Goal: Task Accomplishment & Management: Complete application form

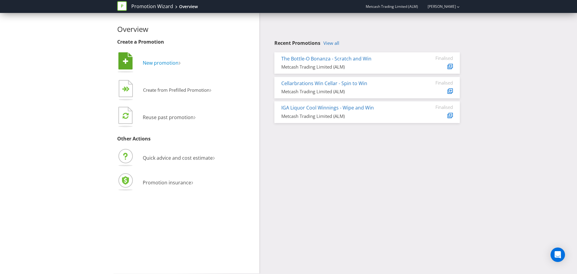
click at [162, 64] on span "New promotion" at bounding box center [161, 62] width 36 height 7
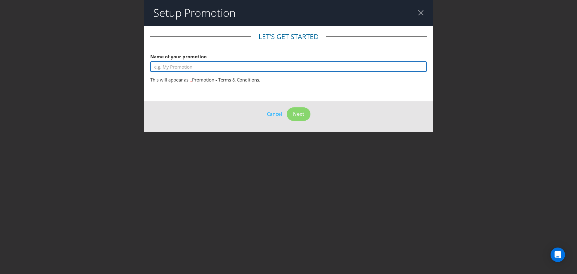
click at [205, 67] on input "text" at bounding box center [288, 66] width 276 height 11
type input "A"
type input "Win an Influencer"
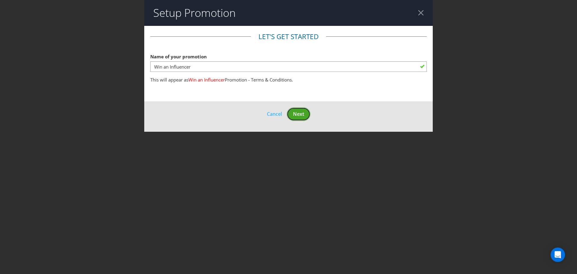
click at [301, 114] on span "Next" at bounding box center [298, 114] width 11 height 7
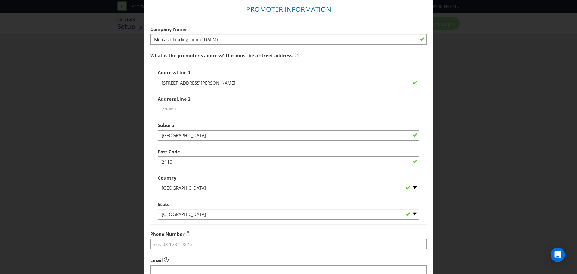
scroll to position [118, 0]
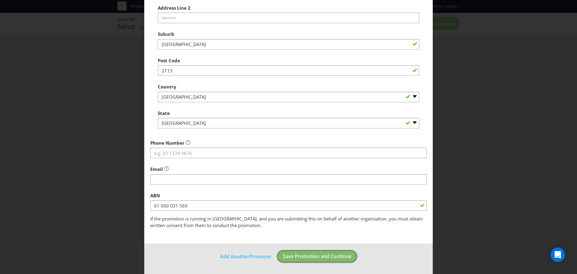
click at [315, 257] on span "Save Promotion and Continue" at bounding box center [317, 256] width 68 height 7
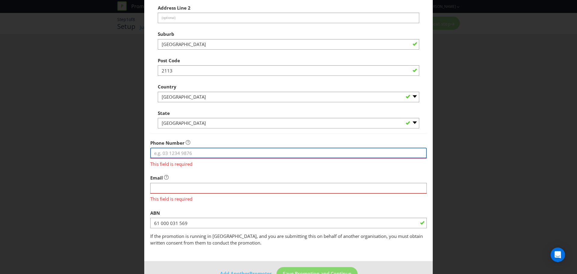
click at [188, 153] on input "tel" at bounding box center [288, 152] width 276 height 11
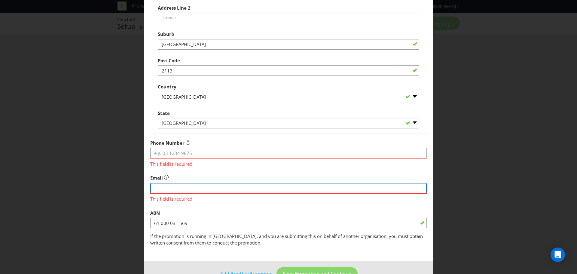
click at [223, 186] on input "string" at bounding box center [288, 188] width 276 height 11
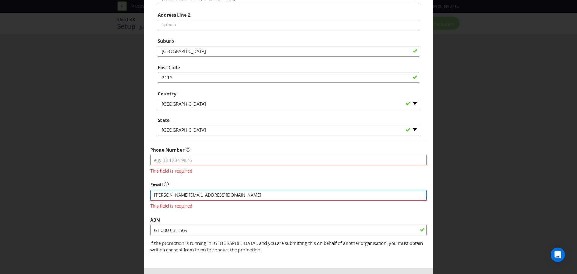
scroll to position [136, 0]
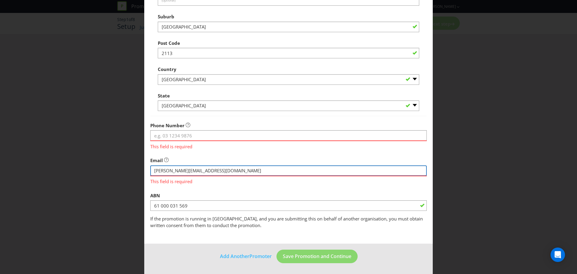
drag, startPoint x: 214, startPoint y: 171, endPoint x: 153, endPoint y: 172, distance: 61.3
click at [153, 172] on input "string" at bounding box center [288, 170] width 276 height 11
drag, startPoint x: 190, startPoint y: 168, endPoint x: 135, endPoint y: 164, distance: 55.8
click at [135, 164] on div "Add Promoter Promoter Information Company Name Metcash Trading Limited (ALM) Wh…" at bounding box center [288, 137] width 577 height 274
drag, startPoint x: 191, startPoint y: 171, endPoint x: 130, endPoint y: 168, distance: 61.0
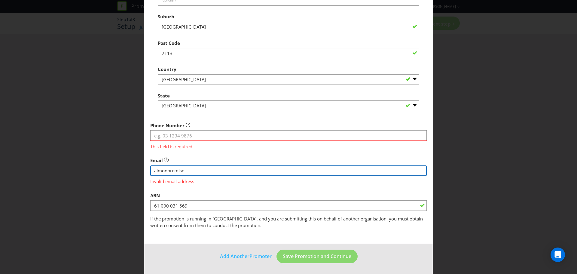
click at [130, 168] on div "Add Promoter Promoter Information Company Name Metcash Trading Limited (ALM) Wh…" at bounding box center [288, 137] width 577 height 274
paste input "[EMAIL_ADDRESS][DOMAIN_NAME]"
type input "[EMAIL_ADDRESS][DOMAIN_NAME]"
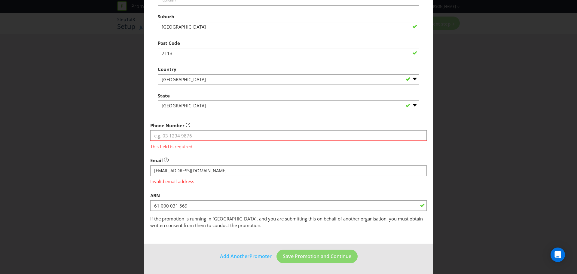
click at [242, 189] on div "ABN 61 000 031 569" at bounding box center [288, 200] width 276 height 22
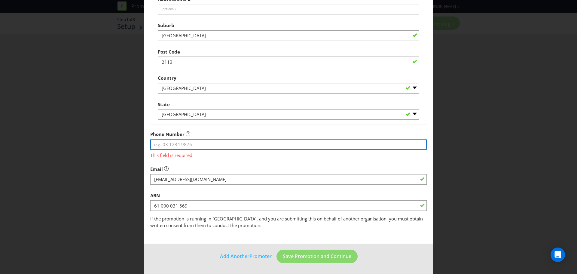
click at [195, 145] on input "tel" at bounding box center [288, 144] width 276 height 11
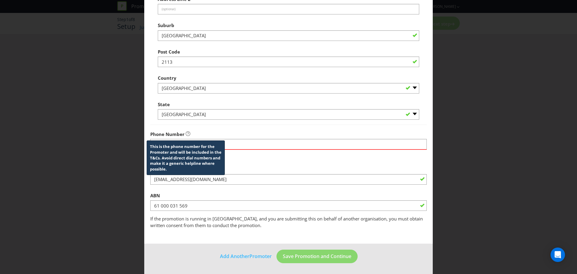
click at [186, 134] on icon at bounding box center [188, 133] width 5 height 5
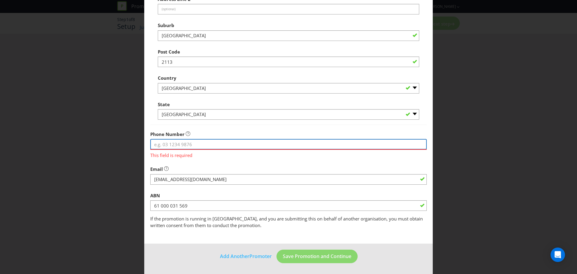
click at [237, 145] on input "tel" at bounding box center [288, 144] width 276 height 11
paste input "1300 881 458"
type input "1300 881 458"
click at [258, 168] on div "Email" at bounding box center [288, 174] width 276 height 22
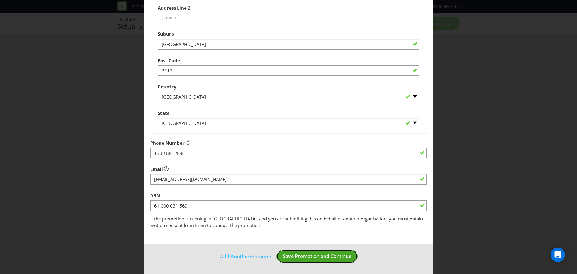
click at [319, 256] on span "Save Promotion and Continue" at bounding box center [317, 256] width 68 height 7
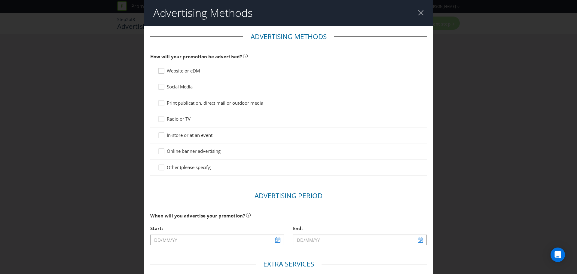
click at [161, 71] on icon at bounding box center [162, 72] width 9 height 9
click at [0, 0] on input "Website or eDM" at bounding box center [0, 0] width 0 height 0
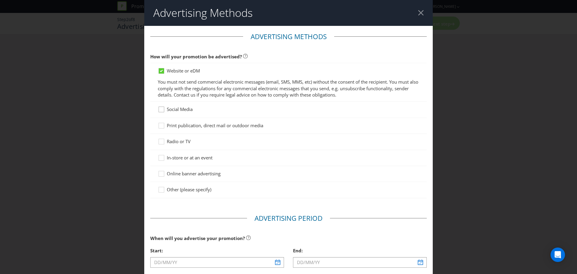
click at [161, 108] on div at bounding box center [161, 107] width 3 height 3
click at [0, 0] on input "Social Media" at bounding box center [0, 0] width 0 height 0
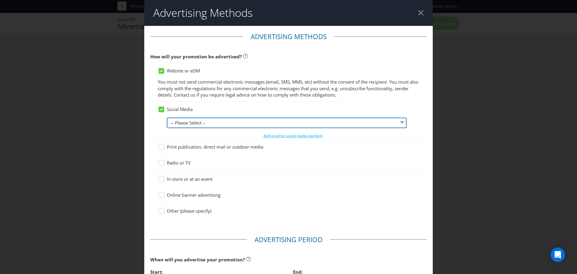
click at [210, 124] on select "-- Please Select -- Facebook X Instagram Snapchat LinkedIn Pinterest Tumblr You…" at bounding box center [287, 122] width 240 height 11
click at [167, 117] on select "-- Please Select -- Facebook X Instagram Snapchat LinkedIn Pinterest Tumblr You…" at bounding box center [287, 122] width 240 height 11
click at [343, 123] on select "-- Please Select -- Facebook X Instagram Snapchat LinkedIn Pinterest Tumblr You…" at bounding box center [287, 122] width 240 height 11
select select "INSTAGRAM"
click at [167, 117] on select "-- Please Select -- Facebook X Instagram Snapchat LinkedIn Pinterest Tumblr You…" at bounding box center [287, 122] width 240 height 11
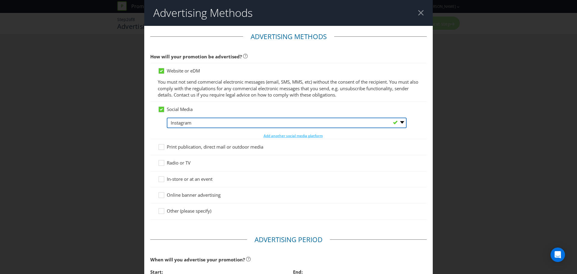
click at [339, 125] on select "-- Please Select -- Facebook X Instagram Snapchat LinkedIn Pinterest Tumblr You…" at bounding box center [287, 122] width 240 height 11
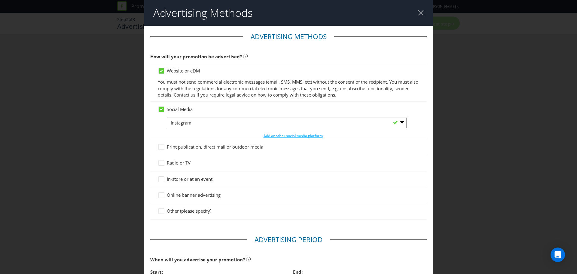
click at [310, 108] on div "Social Media" at bounding box center [288, 109] width 261 height 6
click at [287, 136] on span "Add another social media platform" at bounding box center [292, 135] width 59 height 5
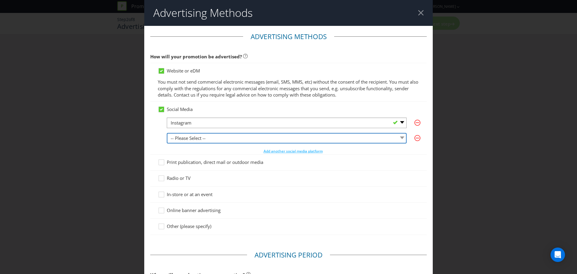
click at [282, 137] on select "-- Please Select -- Facebook X Instagram Snapchat LinkedIn Pinterest Tumblr You…" at bounding box center [287, 138] width 240 height 11
select select "FACEBOOK"
click at [167, 133] on select "-- Please Select -- Facebook X Instagram Snapchat LinkedIn Pinterest Tumblr You…" at bounding box center [287, 138] width 240 height 11
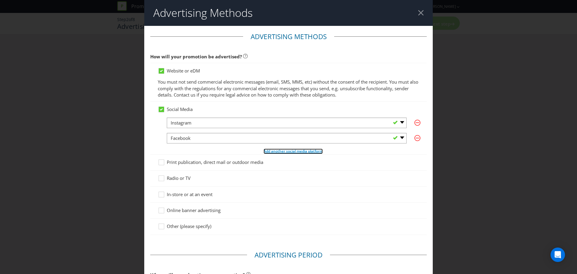
click at [312, 152] on span "Add another social media platform" at bounding box center [292, 150] width 59 height 5
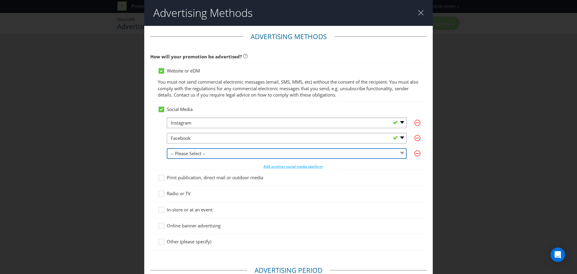
click at [347, 152] on select "-- Please Select -- Facebook X Instagram Snapchat LinkedIn Pinterest Tumblr You…" at bounding box center [287, 153] width 240 height 11
select select "LINKEDIN"
click at [167, 148] on select "-- Please Select -- Facebook X Instagram Snapchat LinkedIn Pinterest Tumblr You…" at bounding box center [287, 153] width 240 height 11
click at [366, 154] on select "-- Please Select -- Facebook X Instagram Snapchat LinkedIn Pinterest Tumblr You…" at bounding box center [287, 153] width 240 height 11
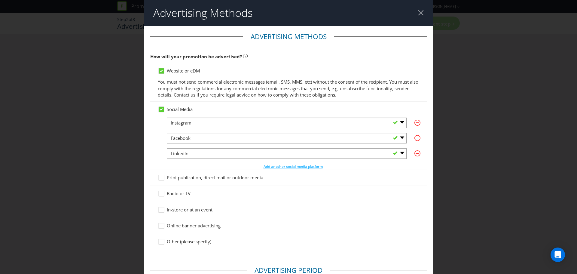
click at [154, 144] on div "Social Media -- Please Select -- Facebook X Instagram Snapchat LinkedIn Pintere…" at bounding box center [288, 135] width 276 height 68
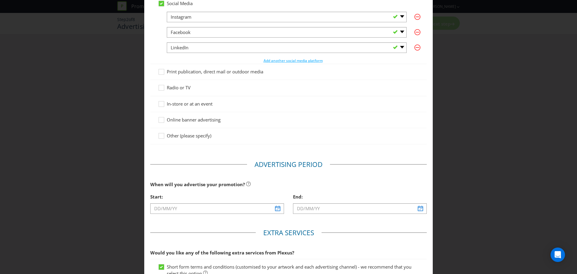
scroll to position [120, 0]
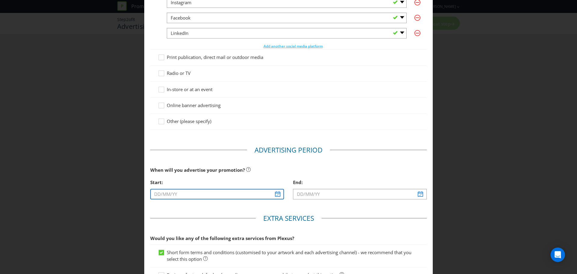
click at [226, 192] on input "text" at bounding box center [217, 194] width 134 height 11
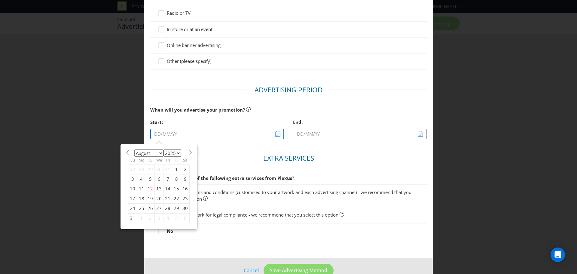
scroll to position [194, 0]
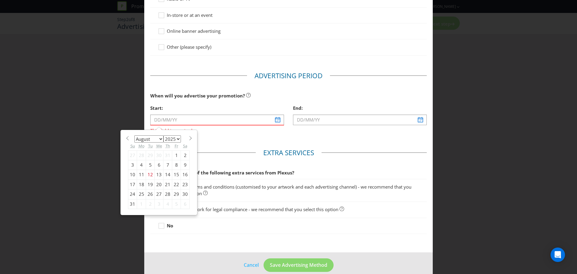
click at [161, 139] on main "Advertising Methods How will your promotion be advertised? Website or eDM You m…" at bounding box center [288, 42] width 288 height 420
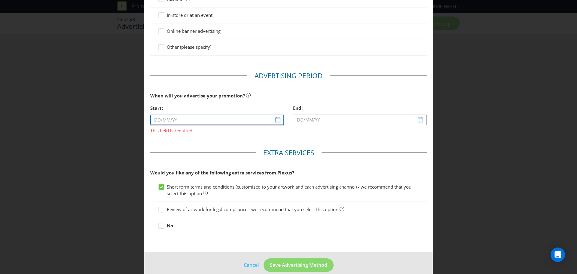
click at [275, 121] on input "text" at bounding box center [217, 119] width 134 height 11
click at [209, 120] on input "text" at bounding box center [217, 119] width 134 height 11
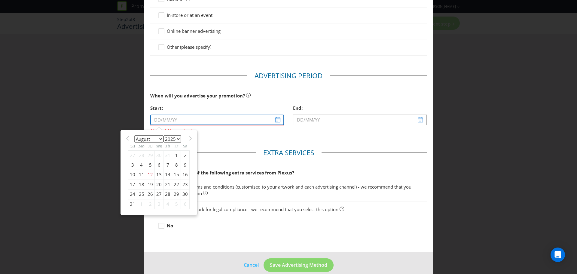
click at [156, 120] on input "text" at bounding box center [217, 119] width 134 height 11
click at [159, 138] on div at bounding box center [288, 138] width 276 height 1
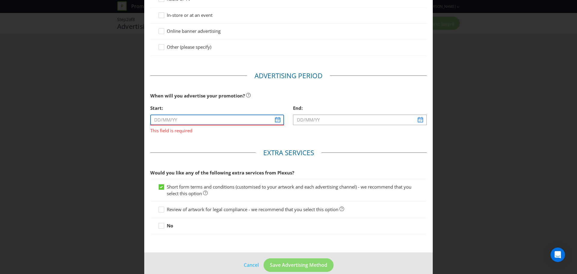
click at [274, 121] on input "text" at bounding box center [217, 119] width 134 height 11
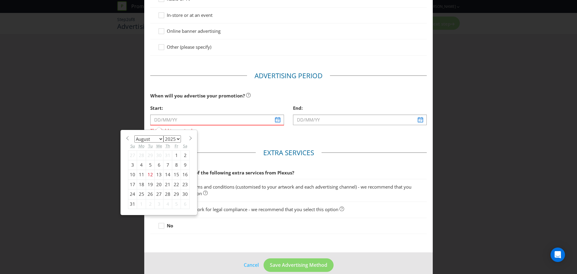
click at [158, 139] on select "January February March April May June July August September October November De…" at bounding box center [148, 138] width 29 height 7
select select "8"
click at [134, 135] on select "January February March April May June July August September October November De…" at bounding box center [148, 138] width 29 height 7
click at [138, 165] on div "8" at bounding box center [141, 165] width 9 height 10
type input "[DATE]"
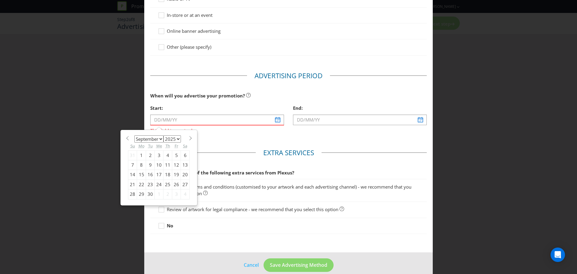
type input "[DATE]"
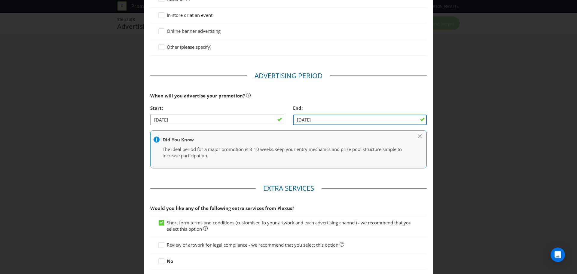
click at [369, 119] on input "[DATE]" at bounding box center [360, 119] width 134 height 11
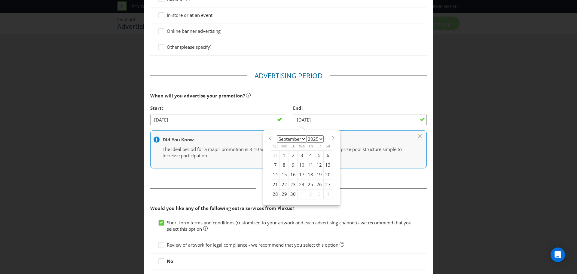
click at [302, 140] on select "January February March April May June July August September October November De…" at bounding box center [291, 138] width 29 height 7
select select "9"
click at [277, 135] on select "January February March April May June July August September October November De…" at bounding box center [291, 138] width 29 height 7
click at [283, 166] on div "6" at bounding box center [284, 165] width 9 height 10
type input "[DATE]"
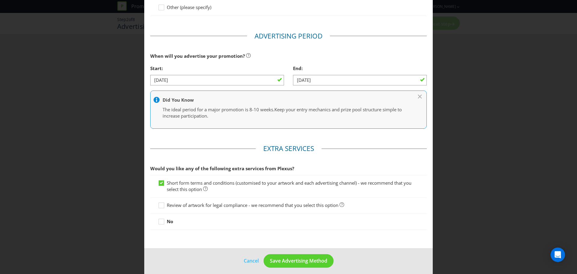
scroll to position [238, 0]
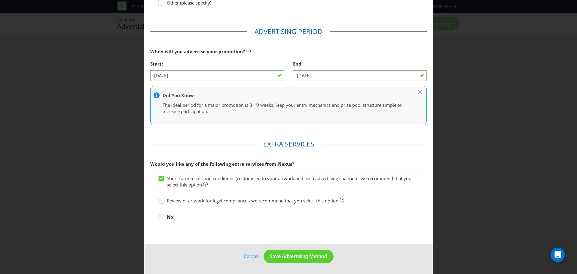
click at [161, 177] on icon at bounding box center [161, 178] width 3 height 2
click at [0, 0] on input "Short form terms and conditions (customised to your artwork and each advertisin…" at bounding box center [0, 0] width 0 height 0
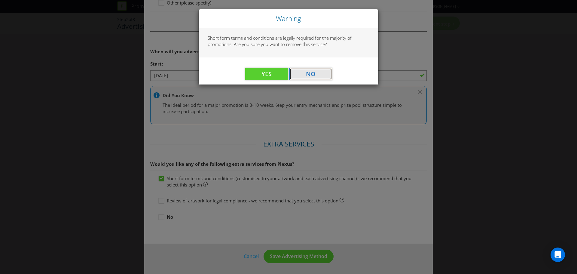
click at [314, 75] on span "No" at bounding box center [311, 74] width 10 height 8
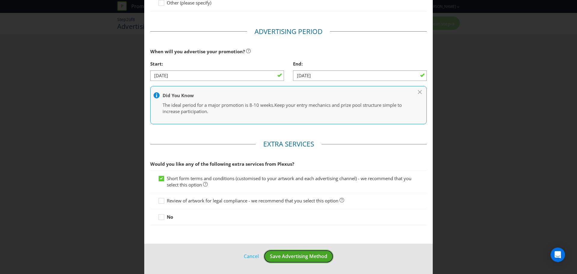
click at [288, 254] on span "Save Advertising Method" at bounding box center [298, 256] width 57 height 7
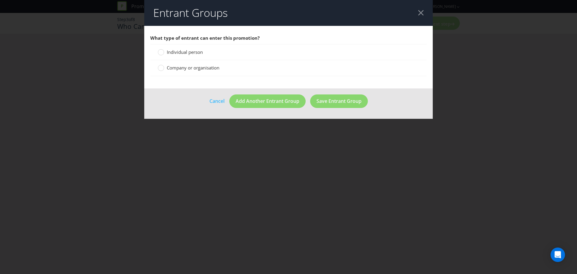
click at [180, 66] on span "Company or organisation" at bounding box center [193, 68] width 53 height 6
click at [0, 0] on input "Company or organisation" at bounding box center [0, 0] width 0 height 0
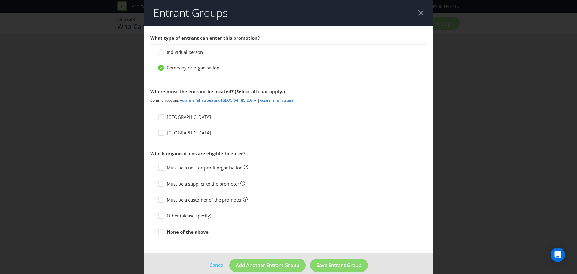
click at [176, 119] on span "[GEOGRAPHIC_DATA]" at bounding box center [189, 117] width 44 height 6
click at [0, 0] on input "[GEOGRAPHIC_DATA]" at bounding box center [0, 0] width 0 height 0
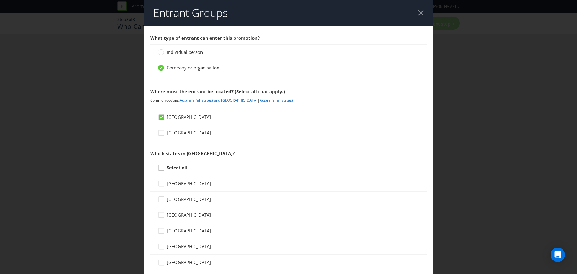
click at [161, 167] on div at bounding box center [161, 165] width 3 height 3
click at [0, 0] on input "Select all" at bounding box center [0, 0] width 0 height 0
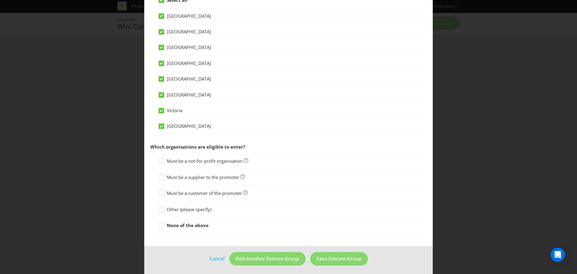
scroll to position [170, 0]
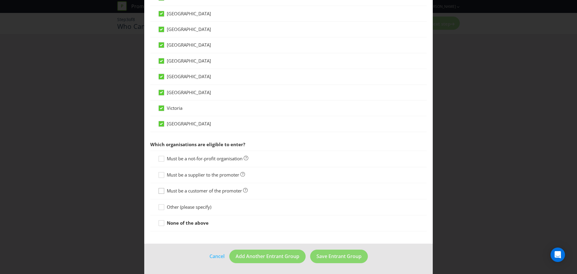
click at [161, 190] on icon at bounding box center [162, 191] width 9 height 9
click at [0, 0] on input "Must be a customer of the promoter" at bounding box center [0, 0] width 0 height 0
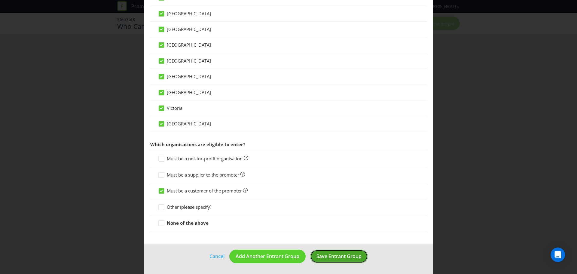
click at [344, 257] on span "Save Entrant Group" at bounding box center [338, 256] width 45 height 7
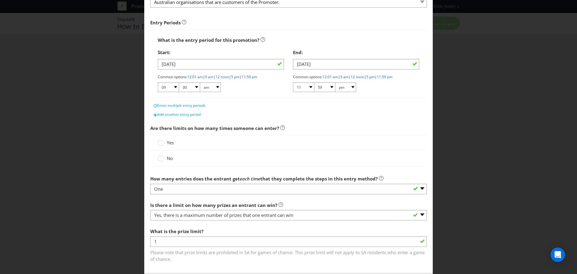
scroll to position [110, 0]
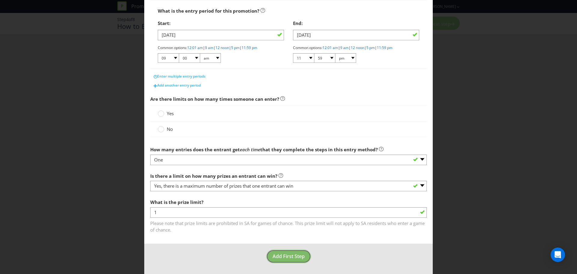
click at [280, 258] on span "Add First Step" at bounding box center [288, 256] width 32 height 7
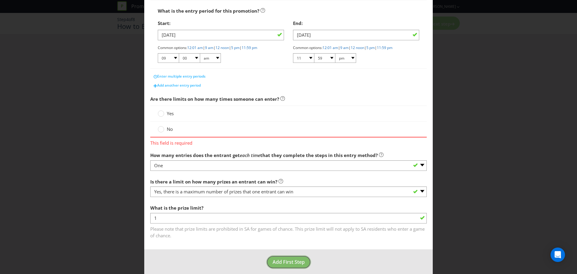
scroll to position [26, 0]
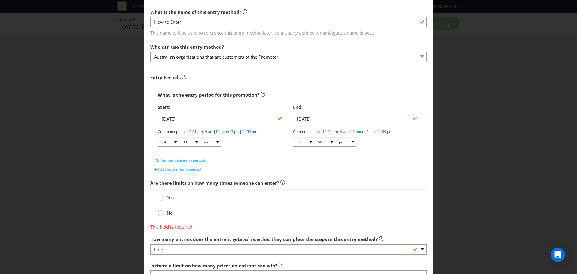
click at [160, 213] on circle at bounding box center [161, 213] width 6 height 6
click at [0, 0] on input "No" at bounding box center [0, 0] width 0 height 0
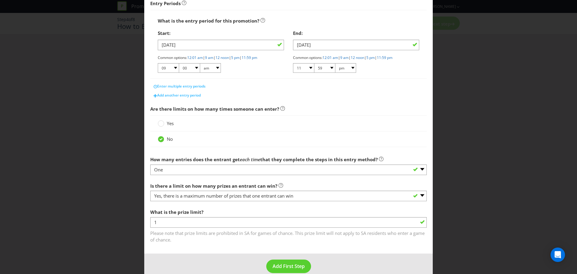
scroll to position [110, 0]
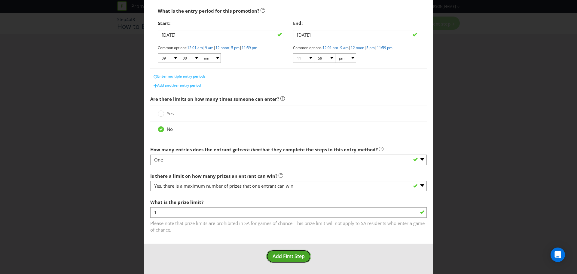
click at [291, 254] on span "Add First Step" at bounding box center [288, 256] width 32 height 7
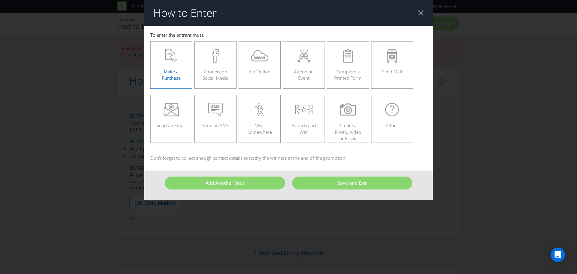
click at [168, 72] on span "Make a Purchase" at bounding box center [171, 74] width 19 height 12
click at [0, 0] on input "Make a Purchase" at bounding box center [0, 0] width 0 height 0
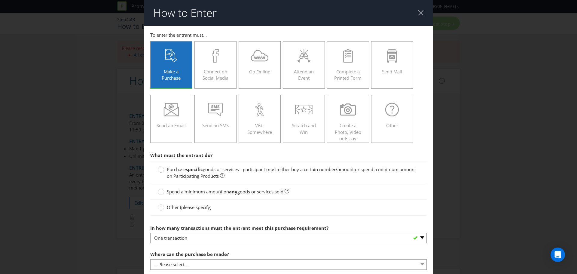
click at [162, 168] on circle at bounding box center [161, 169] width 6 height 6
click at [0, 0] on input "Purchase specific goods or services - participant must either buy a certain num…" at bounding box center [0, 0] width 0 height 0
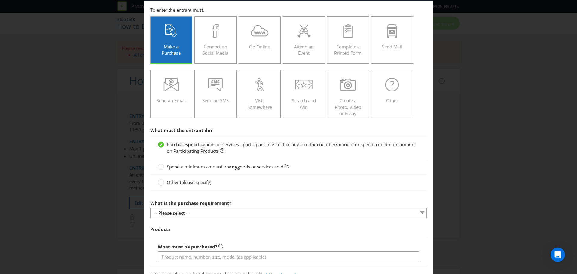
scroll to position [60, 0]
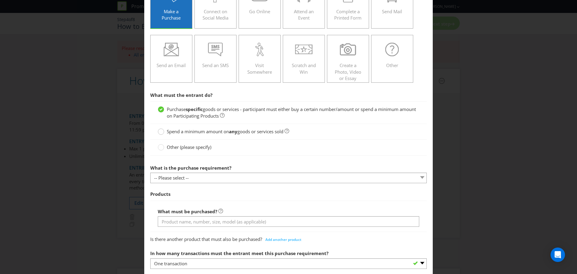
click at [161, 131] on div at bounding box center [160, 129] width 3 height 3
click at [0, 0] on input "Spend a minimum amount on any goods or services sold" at bounding box center [0, 0] width 0 height 0
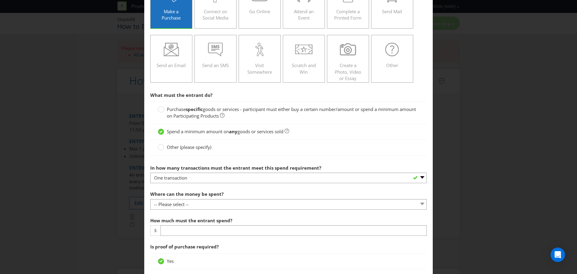
scroll to position [120, 0]
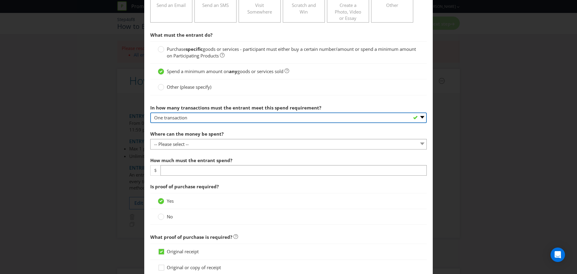
click at [220, 119] on select "-- Please select -- One transaction A specific number of transactions Any numbe…" at bounding box center [288, 117] width 276 height 11
select select "ANY"
click at [150, 112] on select "-- Please select -- One transaction A specific number of transactions Any numbe…" at bounding box center [288, 117] width 276 height 11
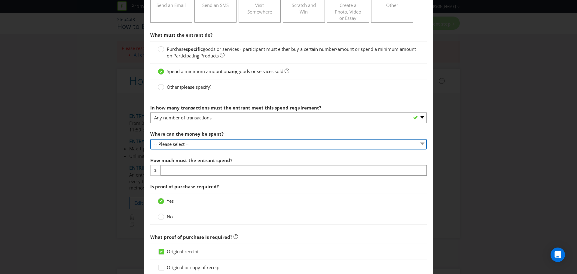
click at [221, 147] on select "-- Please select -- Any stores displaying promotional material (including onlin…" at bounding box center [288, 144] width 276 height 11
select select "OTHER"
click at [150, 139] on select "-- Please select -- Any stores displaying promotional material (including onlin…" at bounding box center [288, 144] width 276 height 11
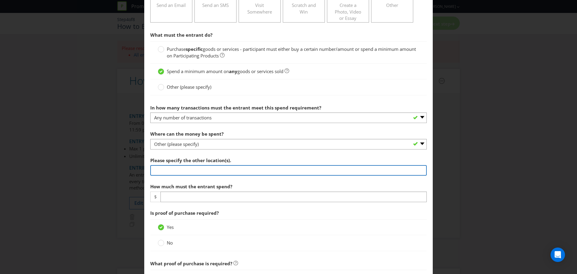
click at [201, 170] on input "text" at bounding box center [288, 170] width 276 height 11
type input "Online through ALM Portal"
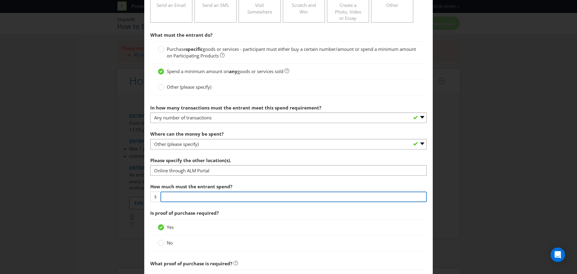
click at [177, 197] on input "number" at bounding box center [293, 196] width 266 height 11
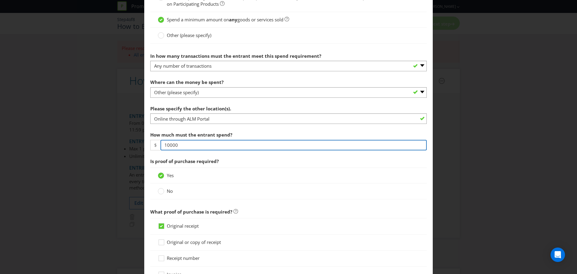
scroll to position [180, 0]
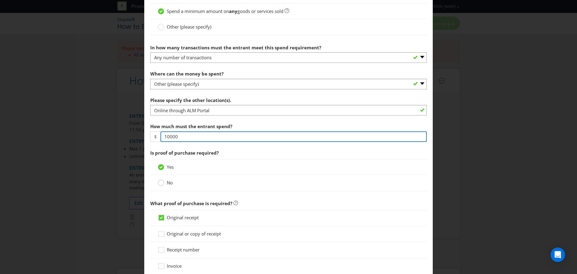
type input "10000"
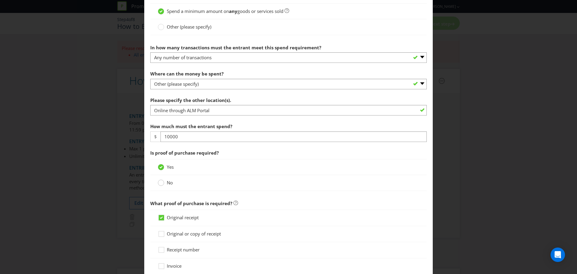
click at [160, 183] on circle at bounding box center [161, 183] width 6 height 6
click at [0, 0] on input "No" at bounding box center [0, 0] width 0 height 0
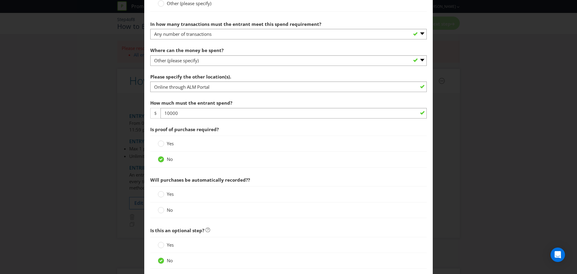
scroll to position [240, 0]
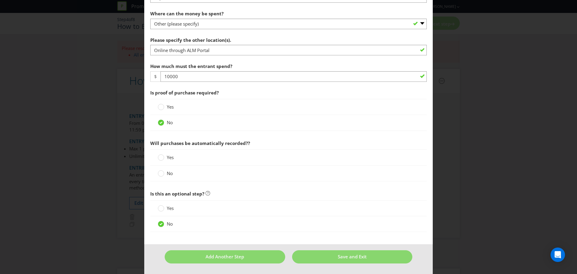
click at [164, 157] on label "Yes" at bounding box center [166, 157] width 17 height 6
click at [0, 0] on input "Yes" at bounding box center [0, 0] width 0 height 0
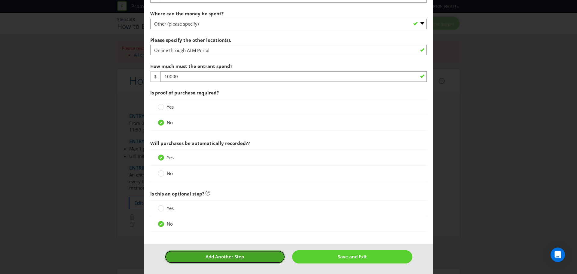
click at [235, 254] on span "Add Another Step" at bounding box center [224, 256] width 38 height 6
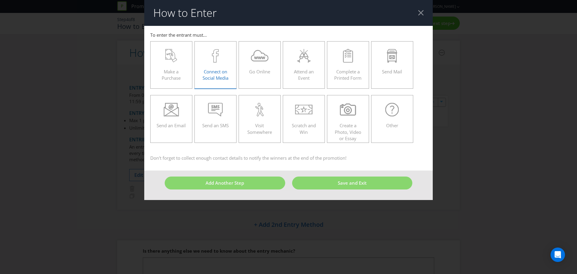
click at [211, 67] on div "Connect on Social Media" at bounding box center [215, 62] width 29 height 27
click at [0, 0] on input "Connect on Social Media" at bounding box center [0, 0] width 0 height 0
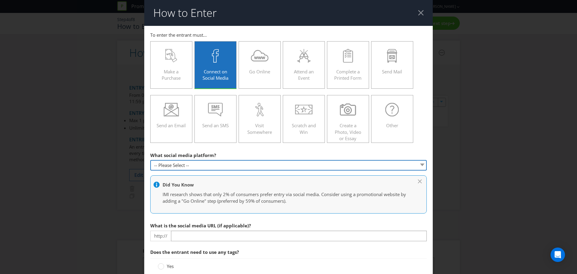
click at [215, 162] on select "-- Please Select -- Facebook X Instagram Snapchat Pinterest Tumblr Youtube Othe…" at bounding box center [288, 165] width 276 height 11
select select "INSTAGRAM"
click at [150, 160] on select "-- Please Select -- Facebook X Instagram Snapchat Pinterest Tumblr Youtube Othe…" at bounding box center [288, 165] width 276 height 11
type input "[DOMAIN_NAME][URL]"
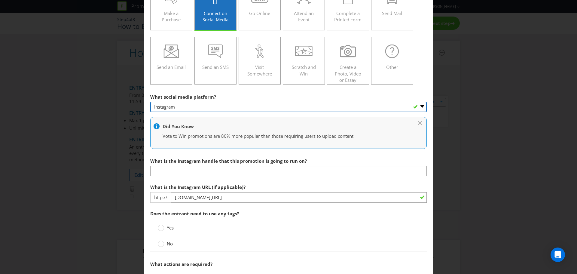
scroll to position [60, 0]
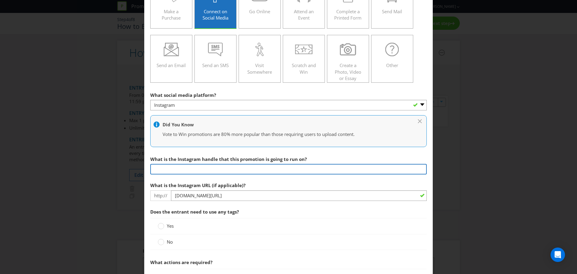
click at [189, 168] on input "text" at bounding box center [288, 169] width 276 height 11
type input "@almonpremise"
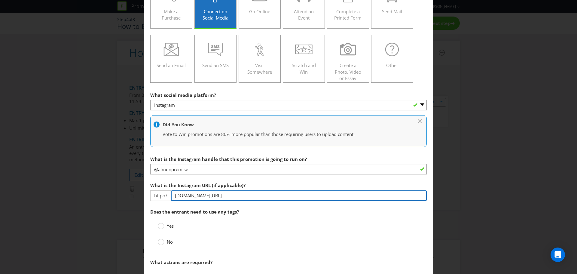
click at [241, 196] on input "[DOMAIN_NAME][URL]" at bounding box center [299, 195] width 256 height 11
type input "[DOMAIN_NAME][URL]"
drag, startPoint x: 259, startPoint y: 197, endPoint x: 241, endPoint y: 195, distance: 17.9
click at [147, 203] on main "To enter the entrant must... Make a Purchase Connect on Social Media Go Online …" at bounding box center [288, 205] width 288 height 478
click at [253, 197] on input "[DOMAIN_NAME][URL]" at bounding box center [299, 195] width 256 height 11
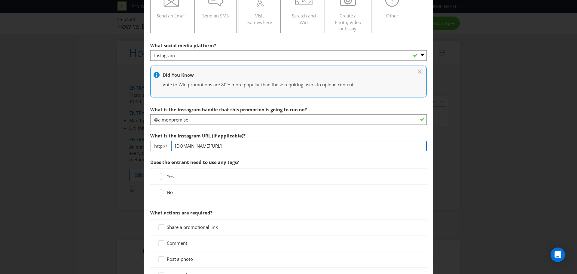
scroll to position [120, 0]
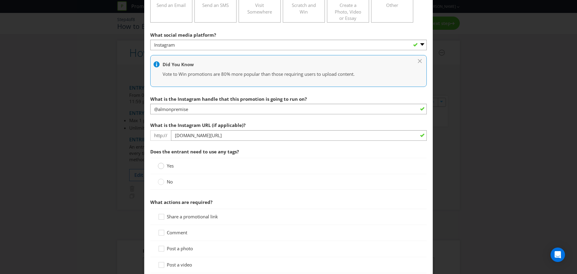
click at [161, 166] on circle at bounding box center [161, 166] width 6 height 6
click at [0, 0] on input "Yes" at bounding box center [0, 0] width 0 height 0
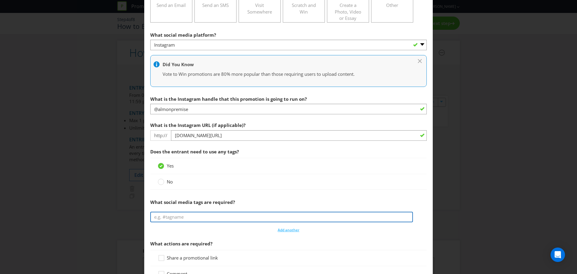
click at [179, 215] on input "text" at bounding box center [281, 216] width 262 height 11
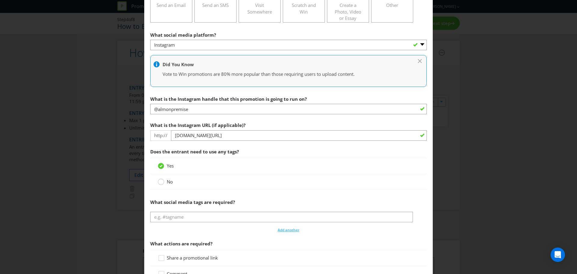
click at [160, 181] on circle at bounding box center [161, 182] width 6 height 6
click at [0, 0] on input "No" at bounding box center [0, 0] width 0 height 0
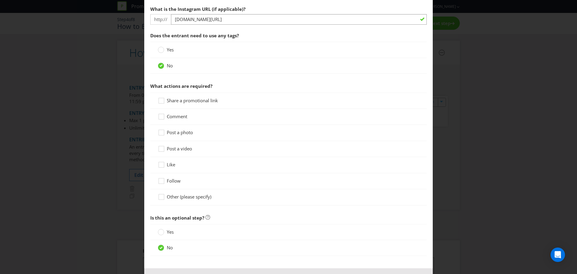
scroll to position [240, 0]
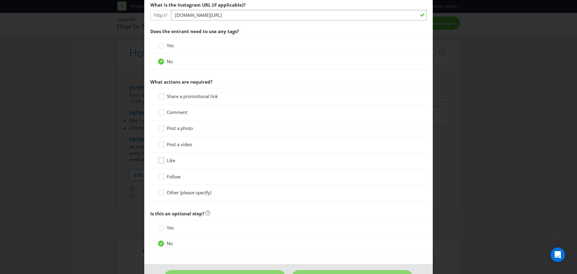
click at [160, 161] on icon at bounding box center [162, 161] width 9 height 9
click at [0, 0] on input "Like" at bounding box center [0, 0] width 0 height 0
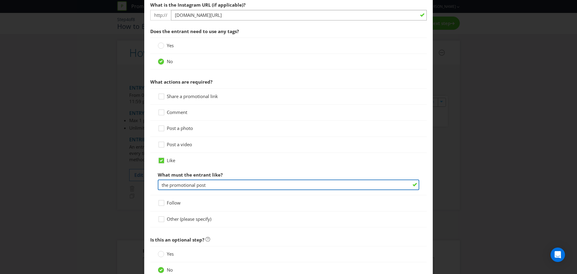
click at [218, 188] on input "the promotional post" at bounding box center [288, 184] width 261 height 11
click at [187, 182] on input "the promotional post" at bounding box center [288, 184] width 261 height 11
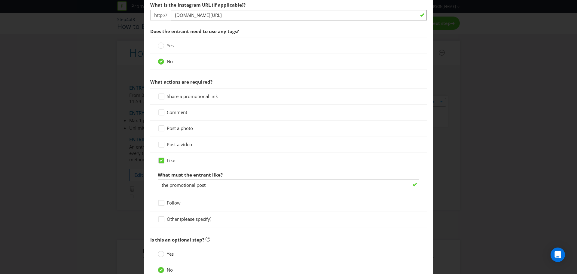
click at [159, 160] on icon at bounding box center [161, 160] width 5 height 5
click at [0, 0] on input "Like" at bounding box center [0, 0] width 0 height 0
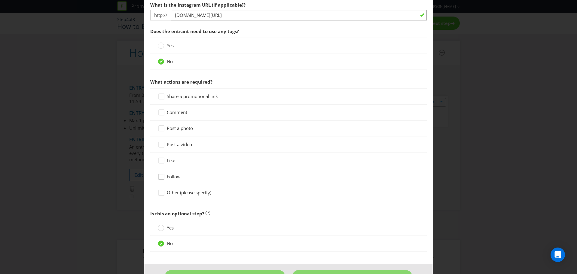
click at [160, 177] on icon at bounding box center [162, 177] width 9 height 9
click at [0, 0] on input "Follow" at bounding box center [0, 0] width 0 height 0
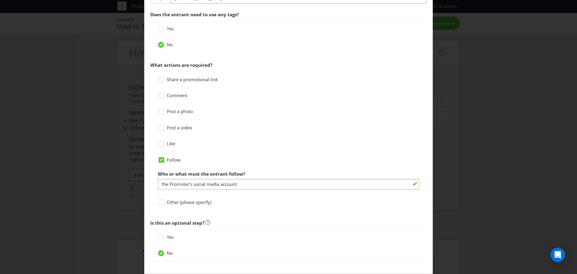
scroll to position [286, 0]
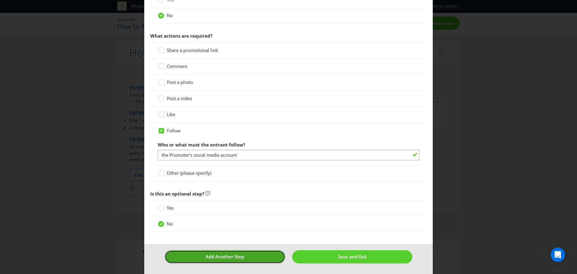
click at [228, 255] on span "Add Another Step" at bounding box center [224, 256] width 38 height 6
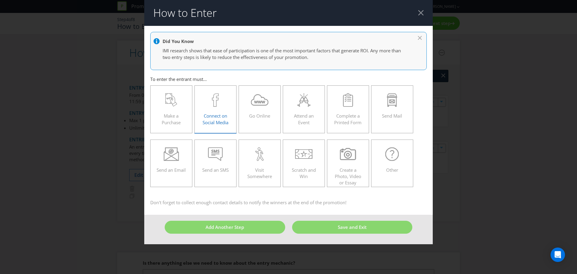
click at [211, 104] on div at bounding box center [215, 100] width 29 height 14
click at [0, 0] on input "Connect on Social Media" at bounding box center [0, 0] width 0 height 0
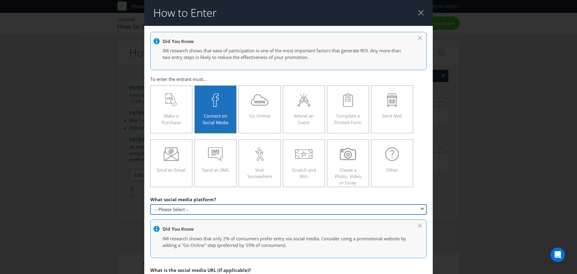
click at [214, 207] on select "-- Please Select -- Facebook X Instagram Snapchat Pinterest Tumblr Youtube Othe…" at bounding box center [288, 209] width 276 height 11
select select "FACEBOOK"
click at [150, 204] on select "-- Please Select -- Facebook X Instagram Snapchat Pinterest Tumblr Youtube Othe…" at bounding box center [288, 209] width 276 height 11
type input "[DOMAIN_NAME][URL]"
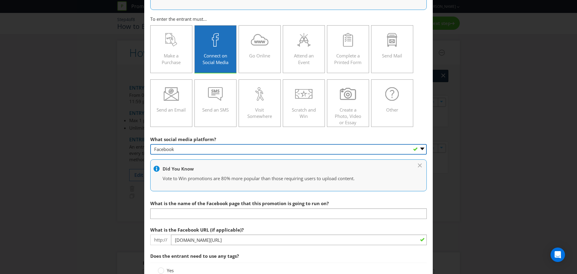
scroll to position [90, 0]
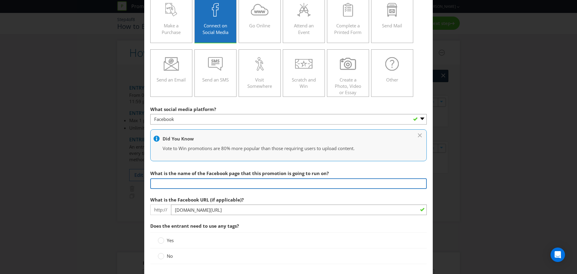
click at [195, 182] on input "text" at bounding box center [288, 183] width 276 height 11
type input "@almonpremise"
drag, startPoint x: 201, startPoint y: 184, endPoint x: 140, endPoint y: 184, distance: 61.6
click at [140, 184] on div "How to Enter Did You Know IMI research shows that ease of participation is one …" at bounding box center [288, 137] width 577 height 274
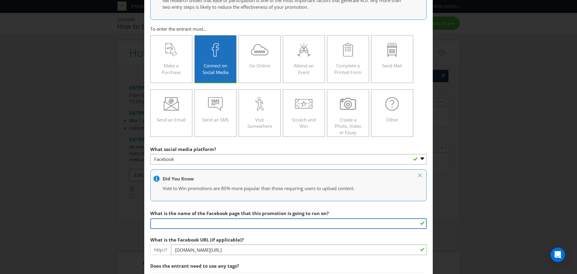
scroll to position [0, 0]
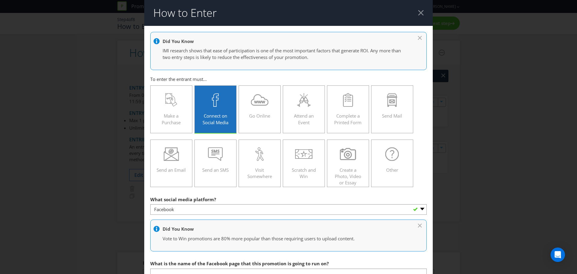
click at [216, 111] on div "Connect on Social Media" at bounding box center [215, 106] width 29 height 27
click at [0, 0] on input "Connect on Social Media" at bounding box center [0, 0] width 0 height 0
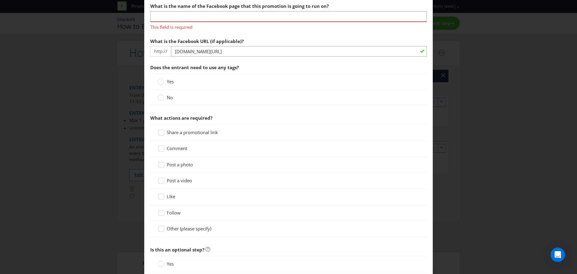
scroll to position [313, 0]
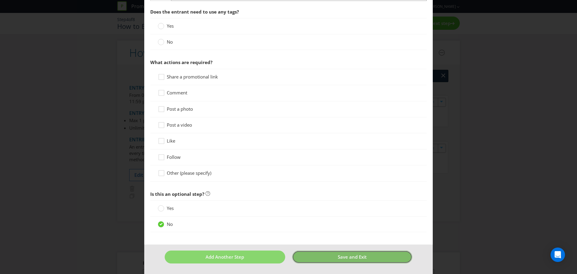
click at [344, 259] on span "Save and Exit" at bounding box center [352, 256] width 29 height 6
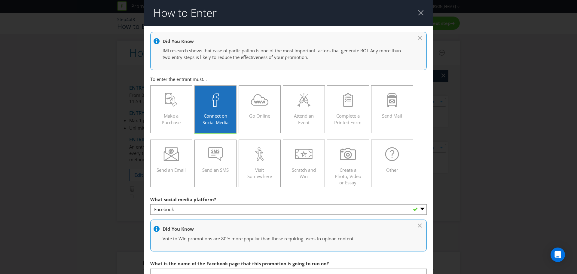
scroll to position [90, 0]
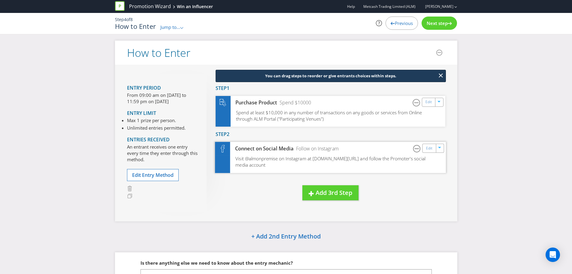
click at [338, 163] on div "Visit @almonpremise on Instagram at [DOMAIN_NAME][URL] and follow the Promoter'…" at bounding box center [330, 163] width 231 height 17
click at [430, 147] on link "Edit" at bounding box center [429, 147] width 6 height 7
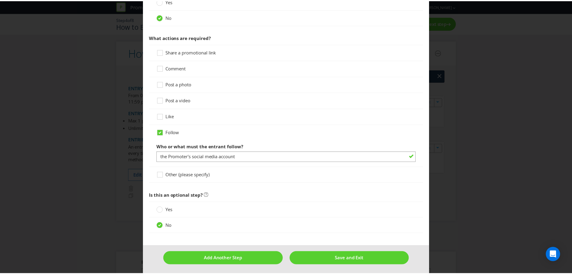
scroll to position [330, 0]
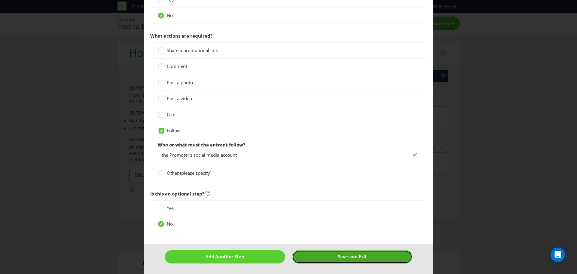
click at [356, 255] on span "Save and Exit" at bounding box center [352, 256] width 29 height 6
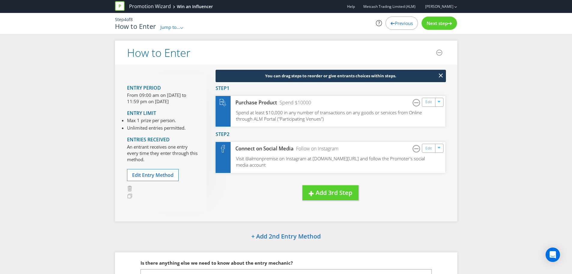
click at [71, 124] on div "How to Enter Entry Period From 09:00 am on [DATE] to 11:59 pm on [DATE] Entry L…" at bounding box center [286, 184] width 572 height 287
click at [430, 103] on link "Edit" at bounding box center [429, 101] width 6 height 7
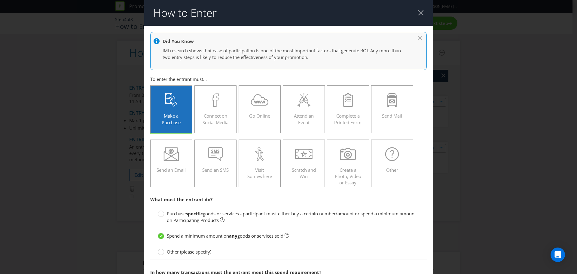
click at [418, 11] on div at bounding box center [421, 13] width 6 height 6
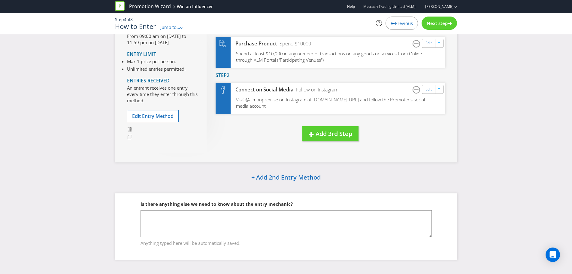
scroll to position [61, 0]
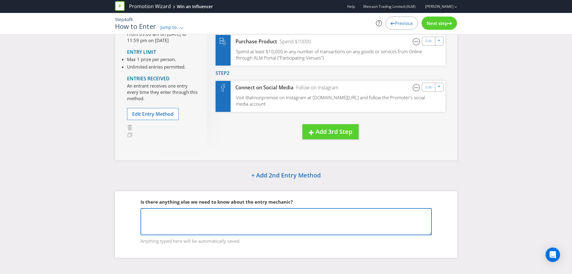
click at [271, 217] on textarea at bounding box center [286, 221] width 291 height 27
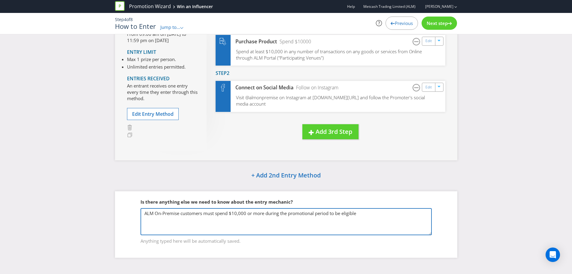
click at [181, 214] on textarea "ALM On-Premise customers must spend $10,000 or more during the promotional peri…" at bounding box center [286, 221] width 291 height 27
click at [365, 214] on textarea "ALM On-Premise customers must spend $10,000 or more during the promotional peri…" at bounding box center [286, 221] width 291 height 27
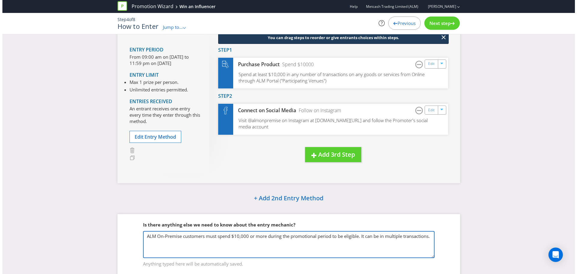
scroll to position [0, 0]
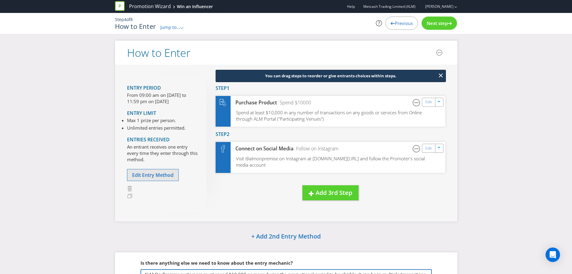
type textarea "ALM On-Premise customers must spend $10,000 or more during the promotional peri…"
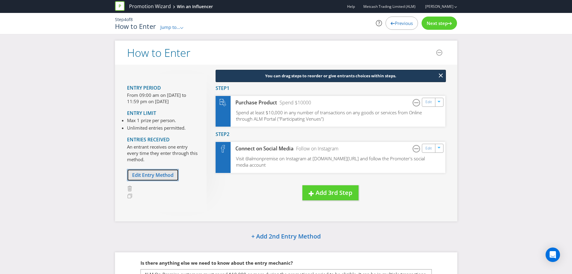
click at [149, 173] on span "Edit Entry Method" at bounding box center [152, 174] width 41 height 7
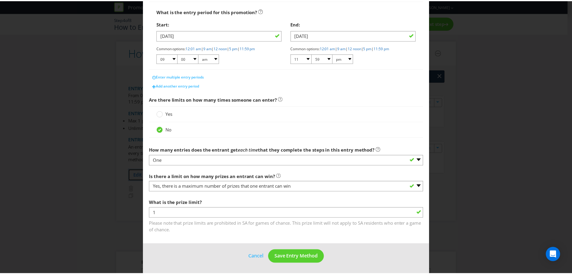
scroll to position [110, 0]
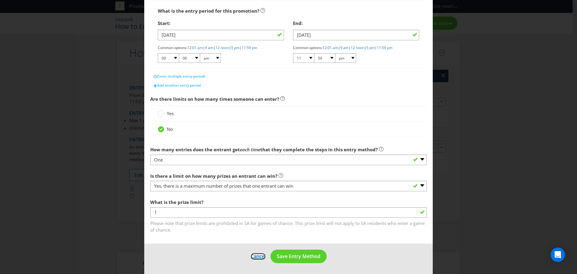
click at [256, 257] on button "Cancel" at bounding box center [258, 256] width 16 height 8
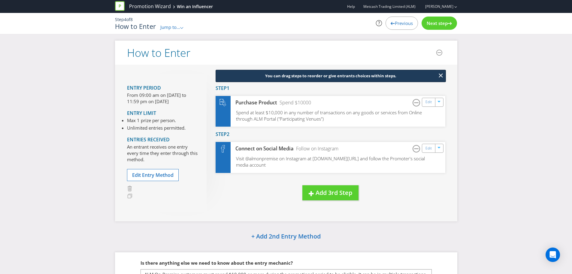
click at [439, 23] on span "Next step" at bounding box center [437, 23] width 21 height 6
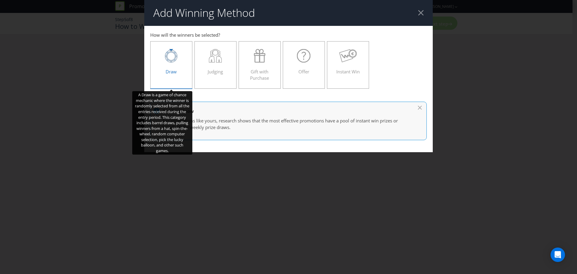
click at [171, 68] on span "Draw" at bounding box center [170, 71] width 11 height 6
click at [0, 0] on input "Draw" at bounding box center [0, 0] width 0 height 0
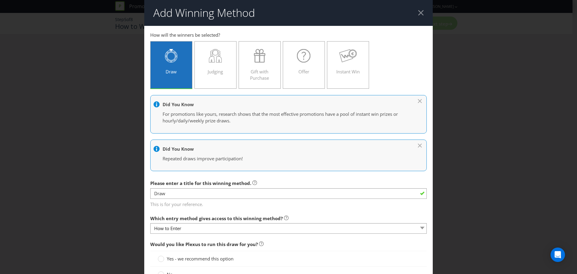
scroll to position [90, 0]
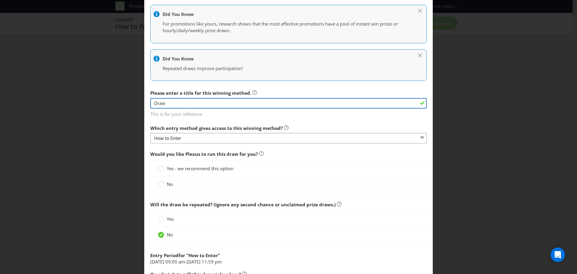
click at [237, 105] on input "Draw" at bounding box center [288, 103] width 276 height 11
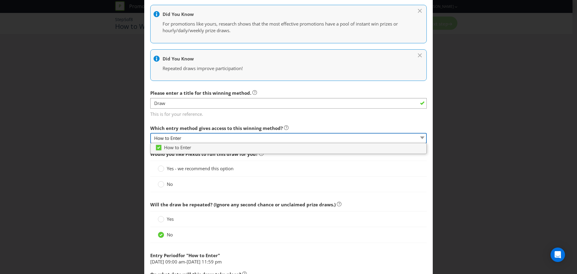
click at [221, 135] on select "How to Enter" at bounding box center [288, 138] width 276 height 11
click at [230, 119] on main "How to Enter How will the winners be selected? Draw Judging Gift with Purchase …" at bounding box center [288, 161] width 288 height 451
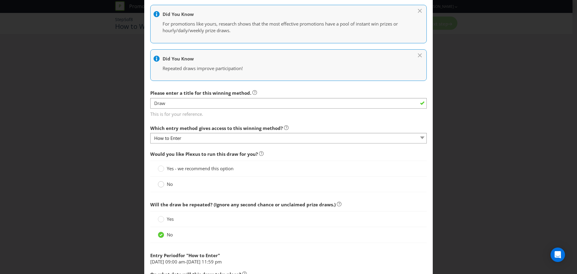
click at [158, 185] on icon at bounding box center [161, 184] width 6 height 6
click at [0, 0] on input "No" at bounding box center [0, 0] width 0 height 0
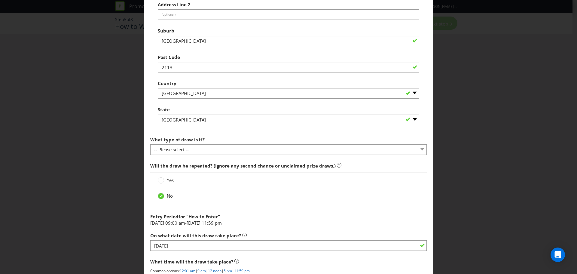
scroll to position [360, 0]
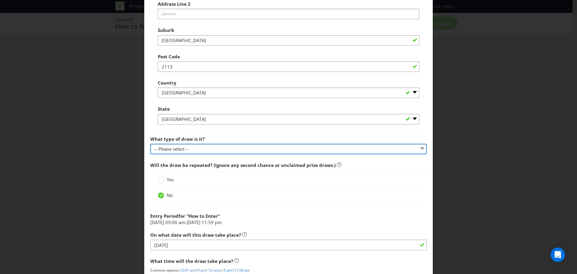
click at [214, 148] on select "-- Please select -- Computerised random selection Barrel draw Don't specify Oth…" at bounding box center [288, 149] width 276 height 11
select select "COMPUTERISED"
click at [150, 144] on select "-- Please select -- Computerised random selection Barrel draw Don't specify Oth…" at bounding box center [288, 149] width 276 height 11
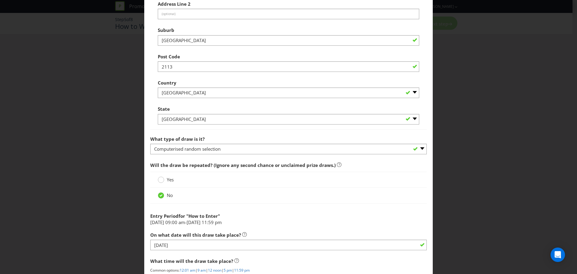
click at [159, 179] on circle at bounding box center [161, 180] width 6 height 6
click at [0, 0] on input "Yes" at bounding box center [0, 0] width 0 height 0
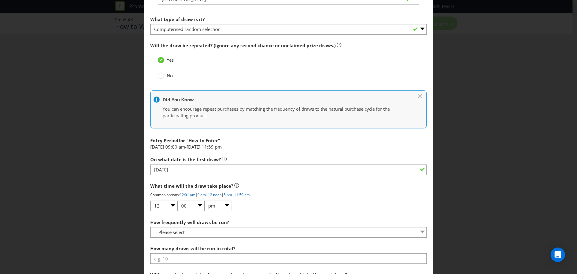
scroll to position [480, 0]
click at [163, 78] on label "No" at bounding box center [166, 75] width 16 height 6
click at [0, 0] on input "No" at bounding box center [0, 0] width 0 height 0
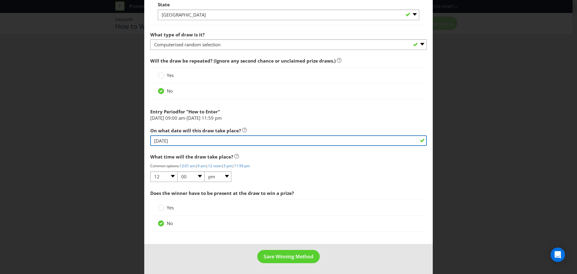
click at [210, 142] on input "[DATE]" at bounding box center [288, 140] width 276 height 11
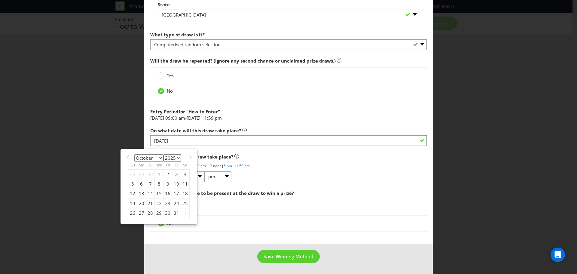
click at [164, 183] on div "9" at bounding box center [167, 184] width 9 height 10
type input "[DATE]"
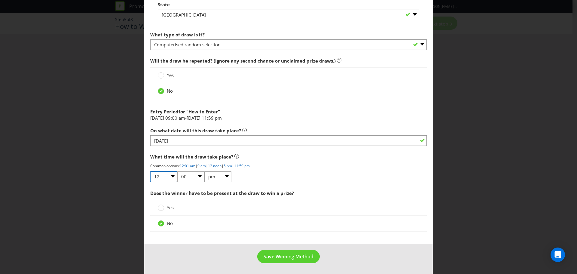
click at [172, 177] on select "01 02 03 04 05 06 07 08 09 10 11 12" at bounding box center [163, 176] width 27 height 11
select select "11"
click at [150, 171] on select "01 02 03 04 05 06 07 08 09 10 11 12" at bounding box center [163, 176] width 27 height 11
click at [221, 175] on select "am pm" at bounding box center [217, 176] width 27 height 11
select select "am"
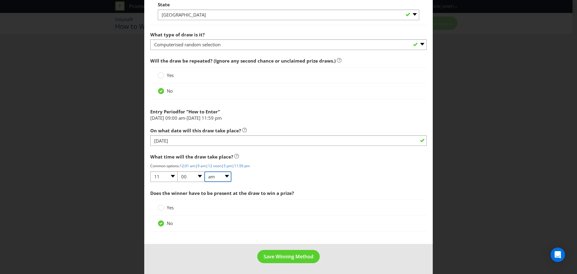
click at [204, 171] on select "am pm" at bounding box center [217, 176] width 27 height 11
click at [283, 173] on div "What time will the draw take place? Common options: 12:01 am | 9 am | 12 noon |…" at bounding box center [288, 166] width 276 height 32
click at [279, 255] on span "Save Winning Method" at bounding box center [288, 256] width 50 height 7
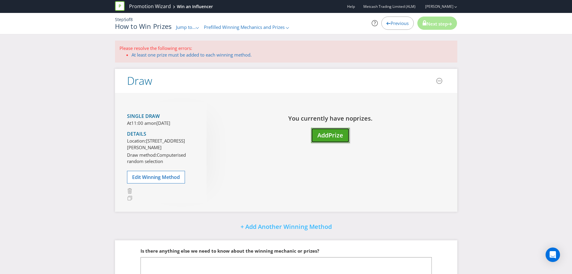
click at [329, 133] on span "Add" at bounding box center [322, 135] width 11 height 8
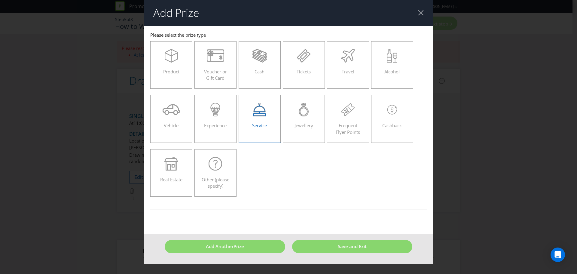
click at [263, 122] on div "Service" at bounding box center [259, 116] width 29 height 27
click at [0, 0] on input "Service" at bounding box center [0, 0] width 0 height 0
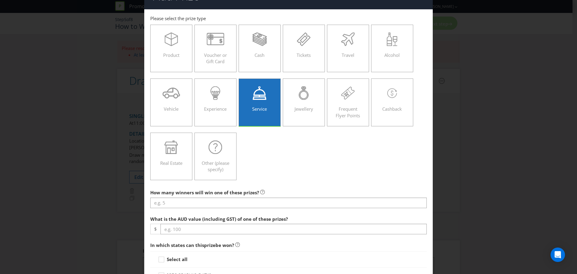
scroll to position [60, 0]
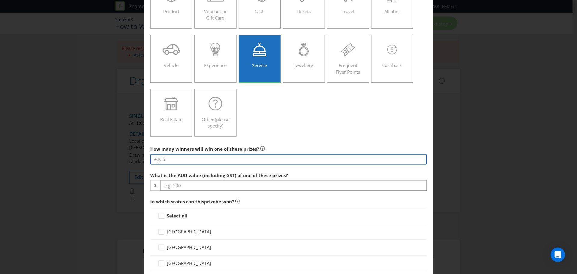
click at [176, 159] on input "number" at bounding box center [288, 159] width 276 height 11
type input "6"
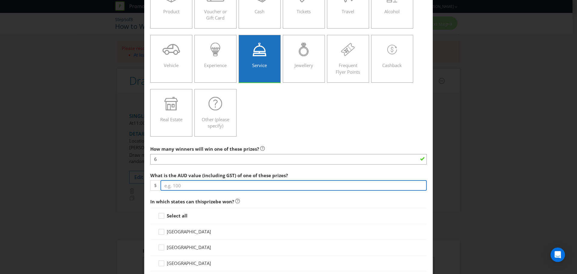
click at [218, 183] on input "number" at bounding box center [293, 185] width 266 height 11
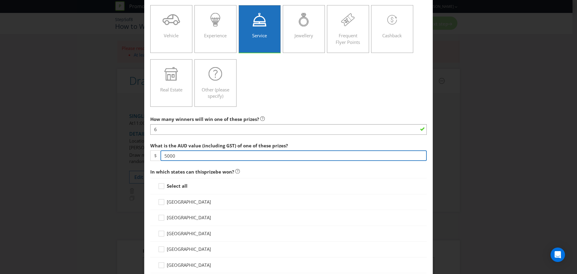
scroll to position [90, 0]
type input "5000"
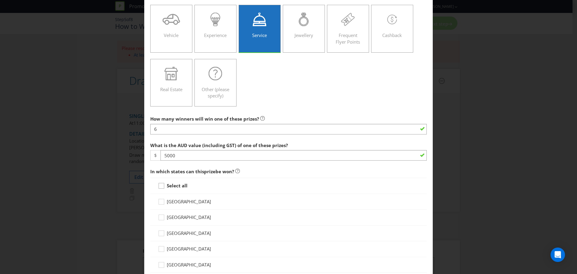
click at [163, 186] on icon at bounding box center [161, 185] width 5 height 5
click at [0, 0] on input "Select all" at bounding box center [0, 0] width 0 height 0
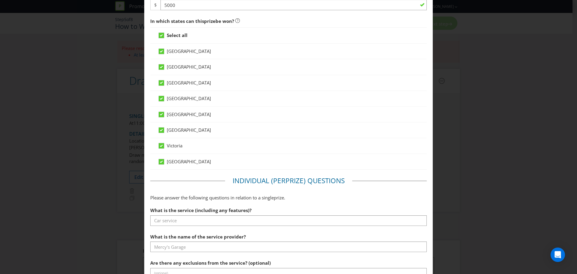
scroll to position [330, 0]
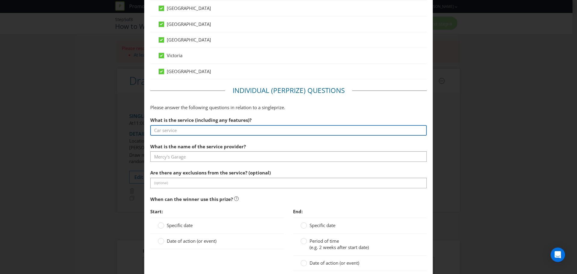
click at [221, 131] on input "text" at bounding box center [288, 130] width 276 height 11
type input "Win an Influencer"
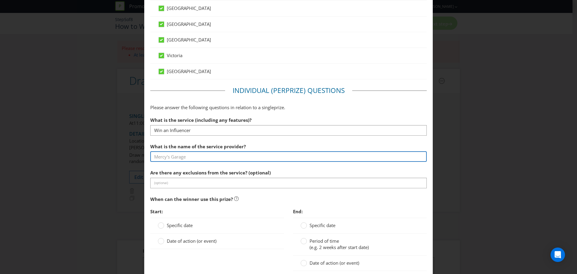
click at [212, 156] on input "text" at bounding box center [288, 156] width 276 height 11
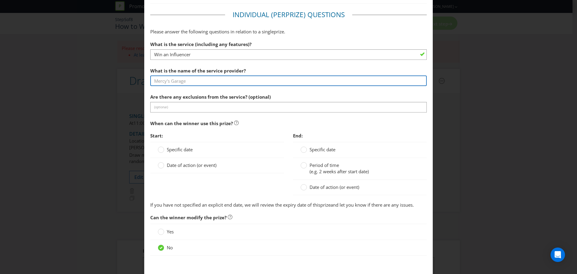
scroll to position [439, 0]
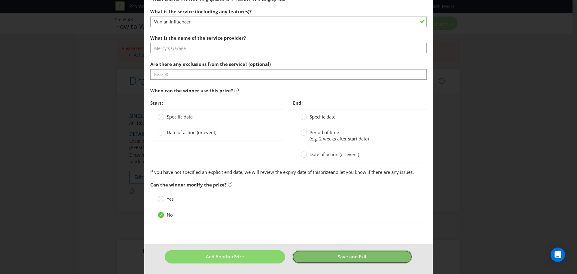
click at [353, 259] on button "Save and Exit" at bounding box center [352, 256] width 120 height 13
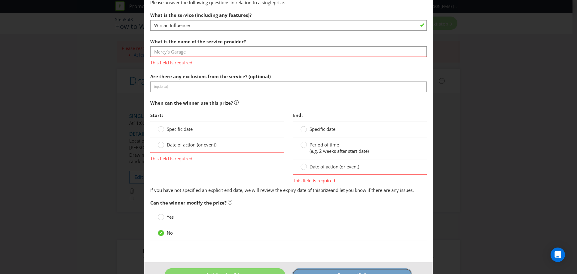
scroll to position [453, 0]
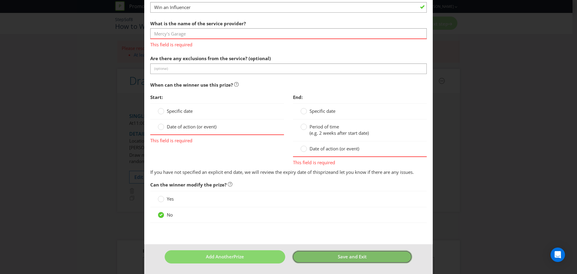
click at [348, 258] on span "Save and Exit" at bounding box center [352, 256] width 29 height 6
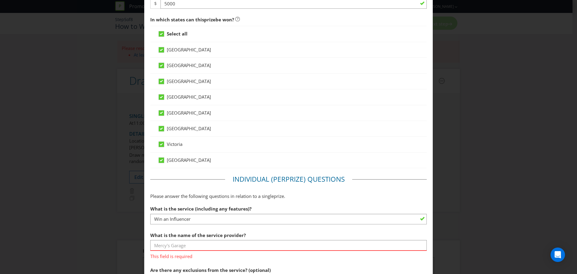
scroll to position [296, 0]
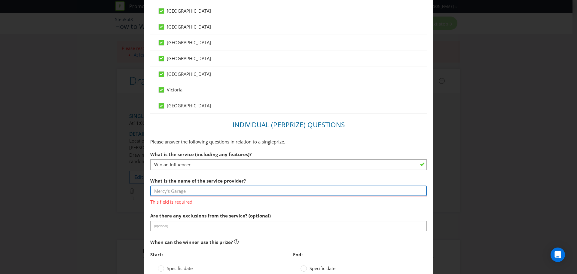
click at [186, 189] on input "text" at bounding box center [288, 190] width 276 height 11
type input "Born Bred Talent"
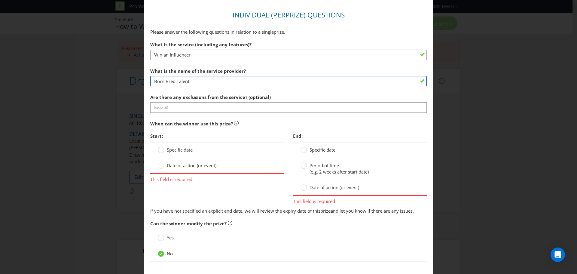
scroll to position [416, 0]
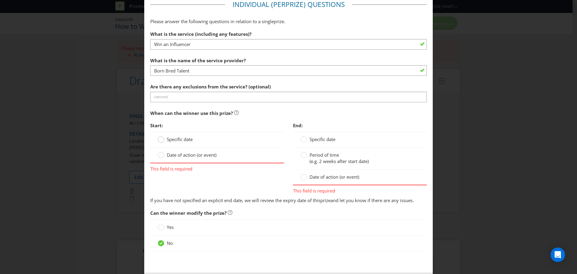
click at [159, 138] on div at bounding box center [160, 137] width 3 height 3
click at [0, 0] on input "Specific date" at bounding box center [0, 0] width 0 height 0
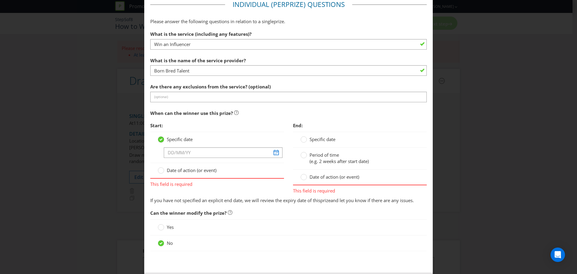
click at [159, 138] on div at bounding box center [160, 137] width 3 height 3
click at [0, 0] on input "Specific date" at bounding box center [0, 0] width 0 height 0
click at [159, 168] on div at bounding box center [160, 168] width 3 height 3
click at [0, 0] on input "Date of action (or event)" at bounding box center [0, 0] width 0 height 0
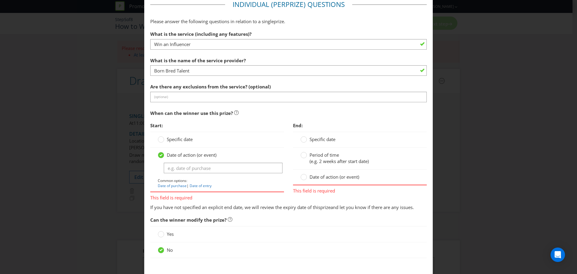
click at [163, 140] on label "Specific date" at bounding box center [176, 139] width 36 height 6
click at [0, 0] on input "Specific date" at bounding box center [0, 0] width 0 height 0
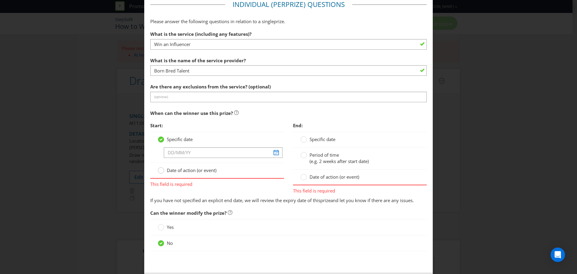
click at [161, 167] on div at bounding box center [160, 168] width 3 height 3
click at [0, 0] on input "Date of action (or event)" at bounding box center [0, 0] width 0 height 0
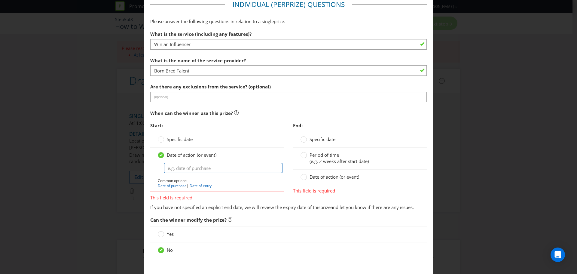
click at [189, 168] on input "text" at bounding box center [223, 167] width 119 height 11
type input "[DATE]"
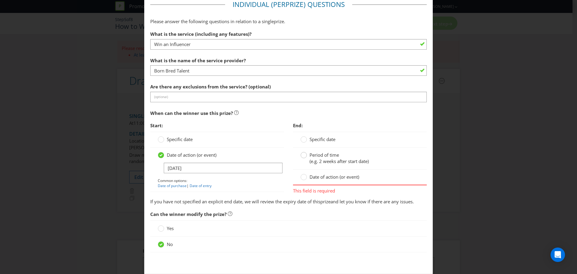
click at [303, 156] on circle at bounding box center [304, 155] width 6 height 6
click at [0, 0] on input "Period of time (e.g. 2 weeks after start date)" at bounding box center [0, 0] width 0 height 0
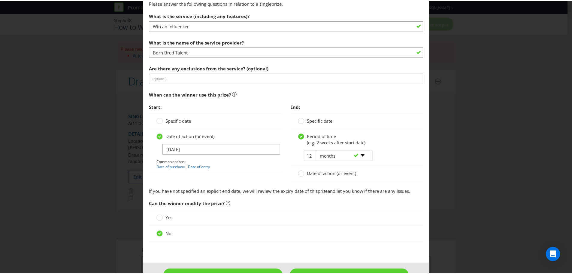
scroll to position [454, 0]
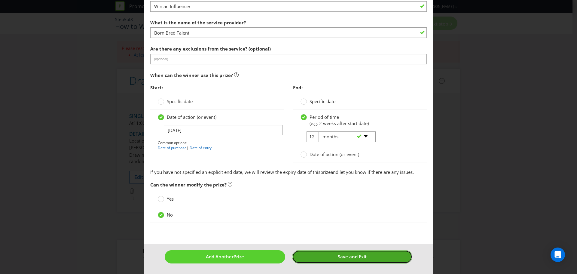
click at [350, 253] on span "Save and Exit" at bounding box center [352, 256] width 29 height 6
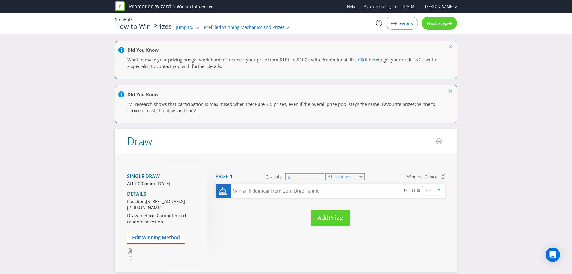
click at [448, 5] on link "[PERSON_NAME]" at bounding box center [436, 6] width 34 height 5
click at [455, 18] on strong "Logout" at bounding box center [452, 19] width 15 height 6
